Goal: Participate in discussion

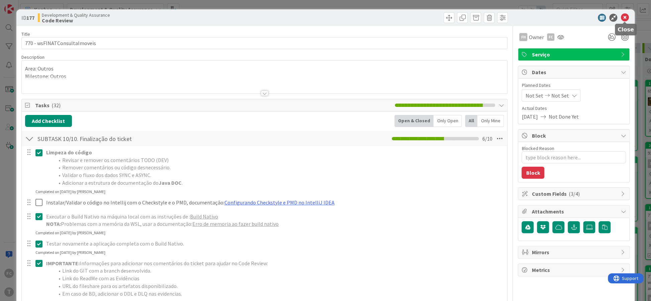
click at [623, 16] on icon at bounding box center [624, 18] width 8 height 8
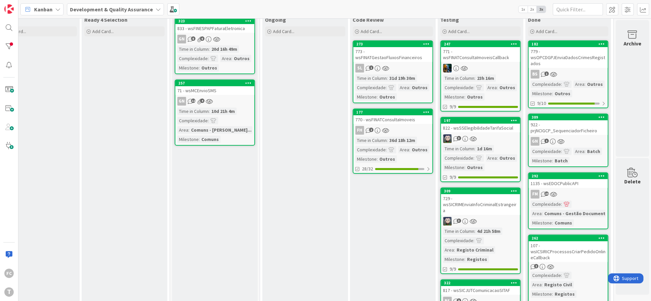
scroll to position [41, 117]
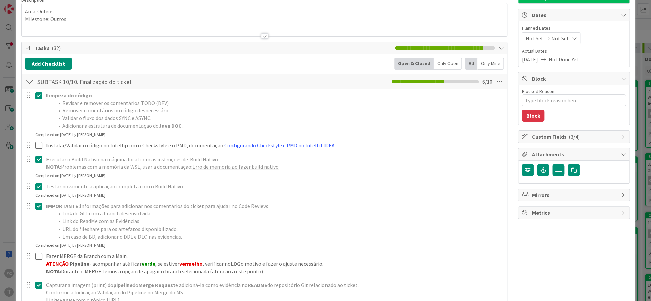
type textarea "x"
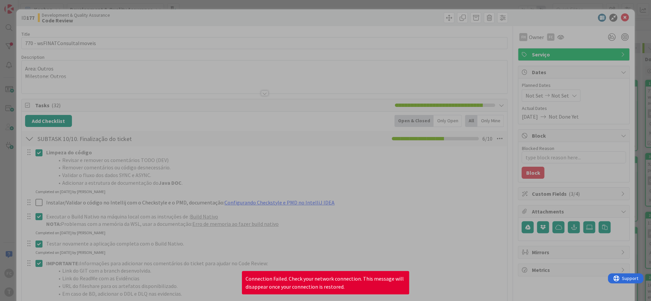
click at [259, 21] on div at bounding box center [325, 150] width 651 height 301
